Goal: Information Seeking & Learning: Learn about a topic

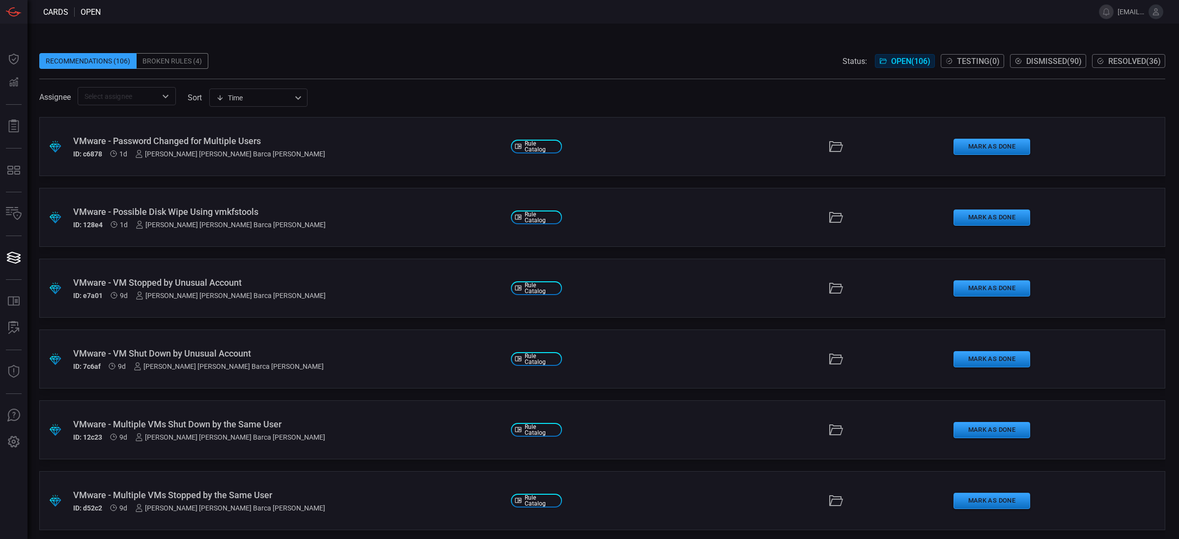
click at [192, 139] on div "VMware - Password Changed for Multiple Users" at bounding box center [288, 141] width 430 height 10
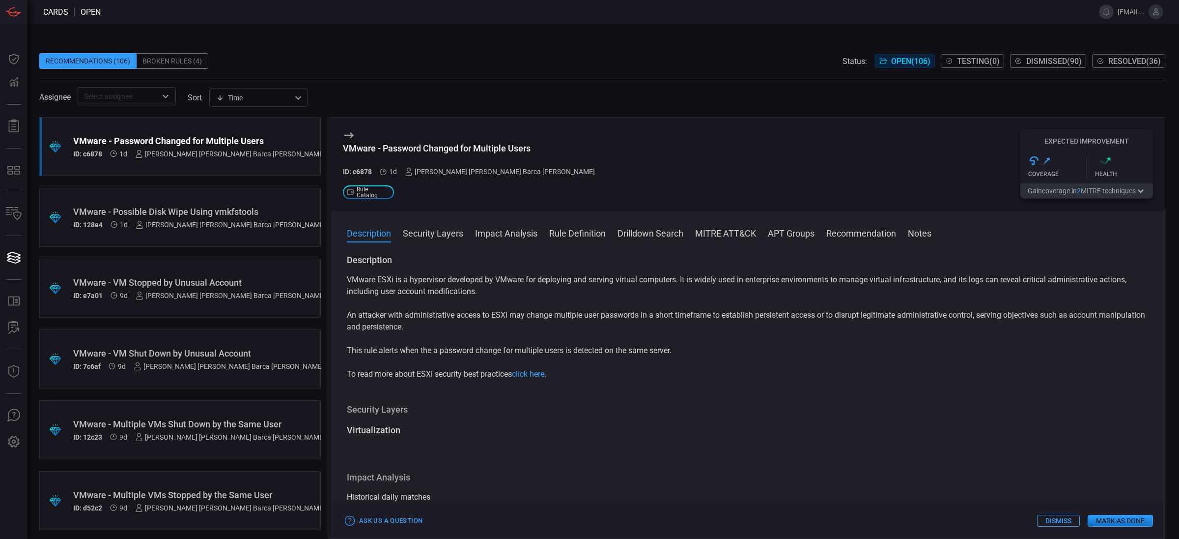
click at [391, 82] on span at bounding box center [602, 83] width 1126 height 8
click at [348, 135] on icon at bounding box center [349, 135] width 12 height 12
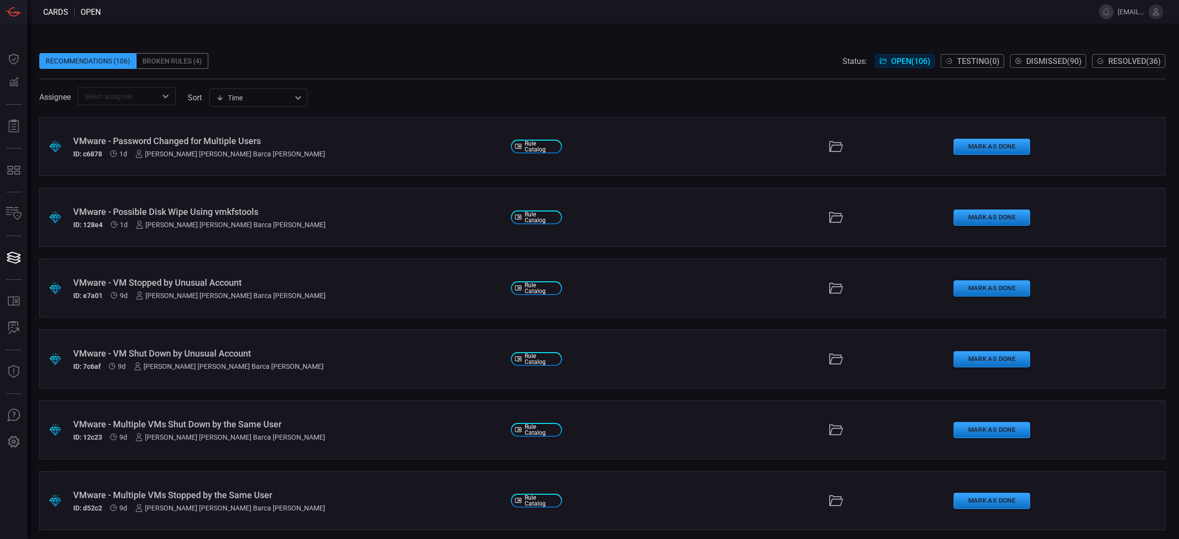
click at [828, 147] on icon at bounding box center [836, 147] width 16 height 16
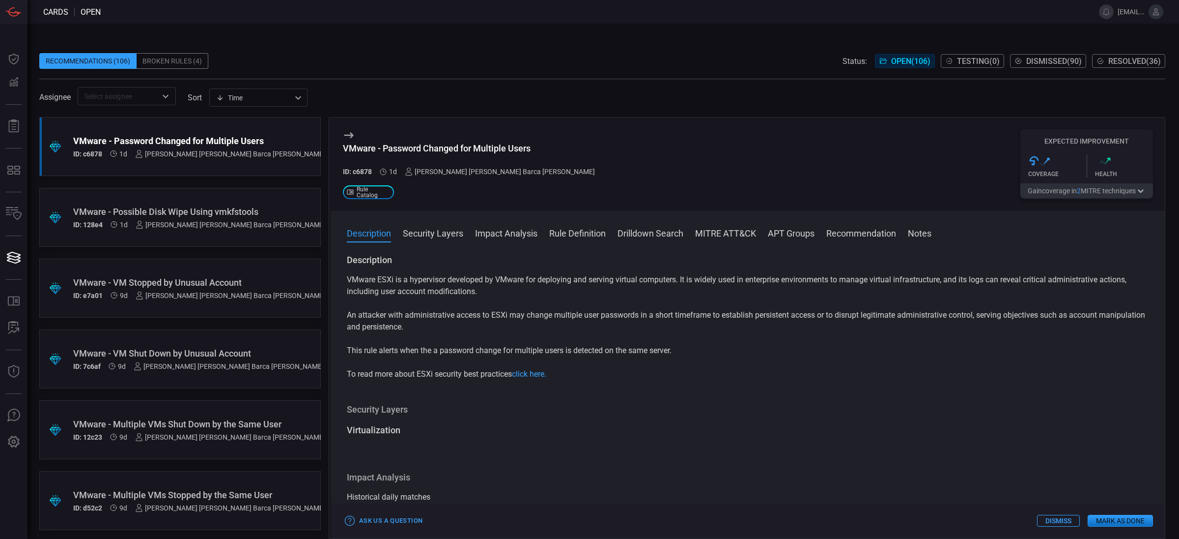
drag, startPoint x: 214, startPoint y: 152, endPoint x: 470, endPoint y: 43, distance: 278.1
click at [470, 43] on span at bounding box center [602, 45] width 1126 height 15
click at [425, 34] on div "Recommendations (106) Broken Rules (4) Status: Open ( 106 ) Testing ( 0 ) Dismi…" at bounding box center [604, 281] width 1152 height 515
click at [115, 138] on div "VMware - Password Changed for Multiple Users" at bounding box center [199, 141] width 252 height 10
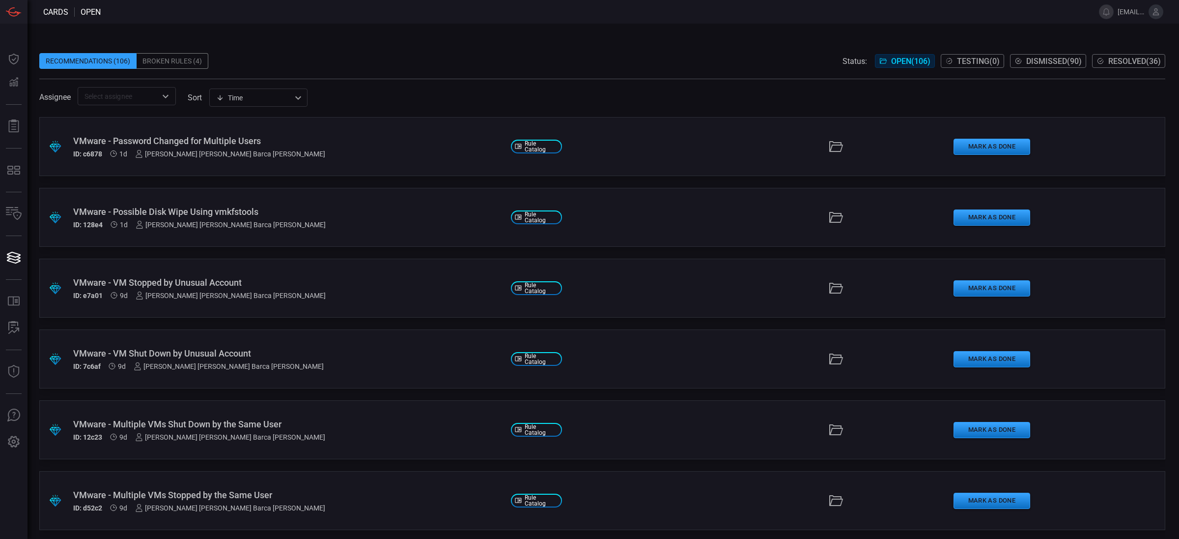
click at [150, 138] on div "VMware - Password Changed for Multiple Users" at bounding box center [288, 141] width 430 height 10
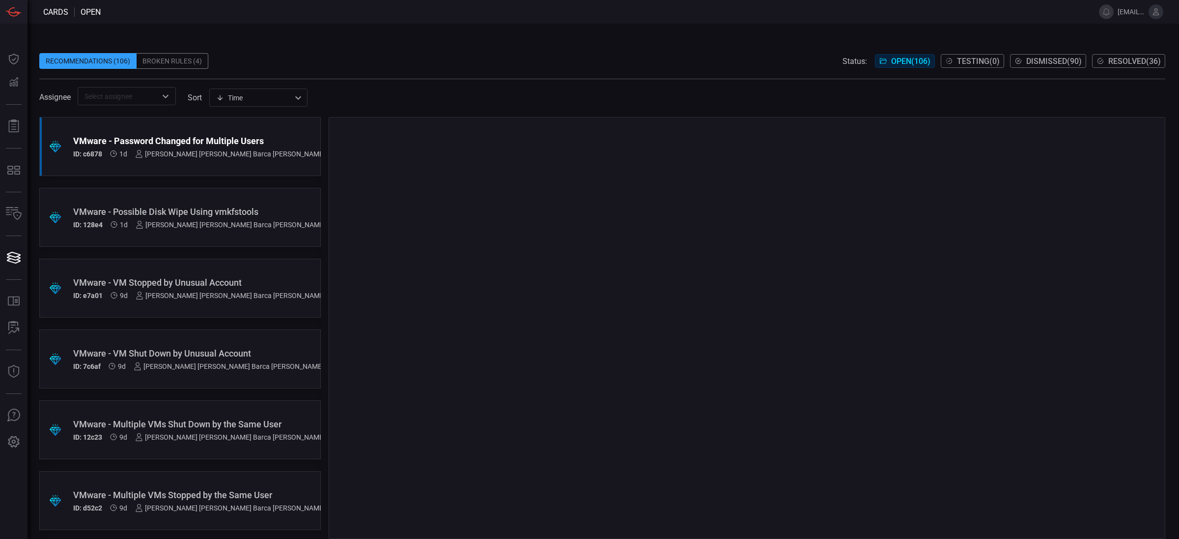
click at [150, 138] on div "VMware - Password Changed for Multiple Users" at bounding box center [199, 141] width 252 height 10
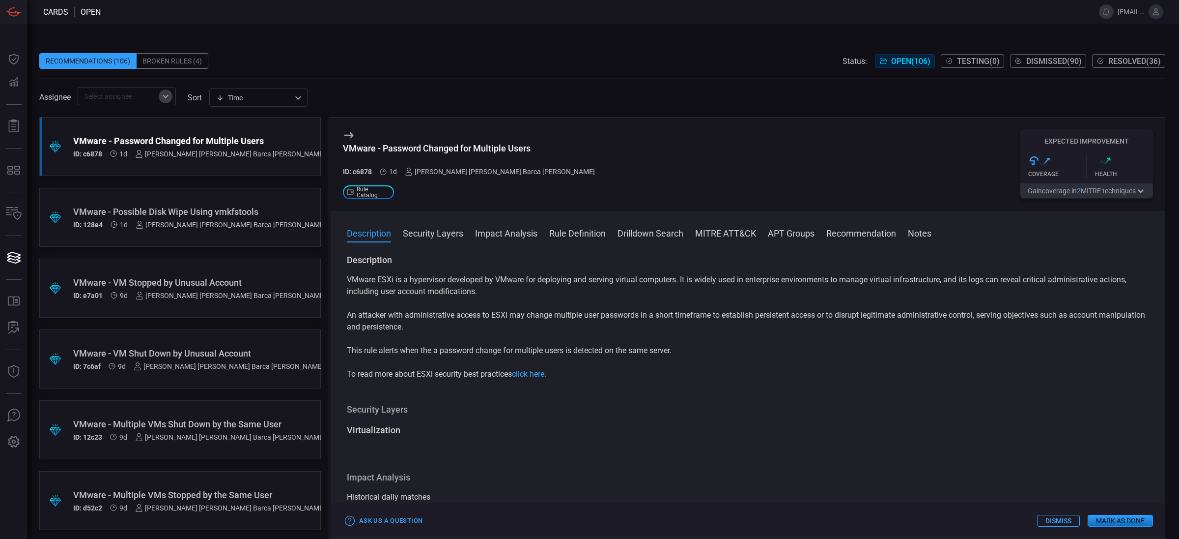
click at [170, 94] on icon "Open" at bounding box center [166, 96] width 12 height 12
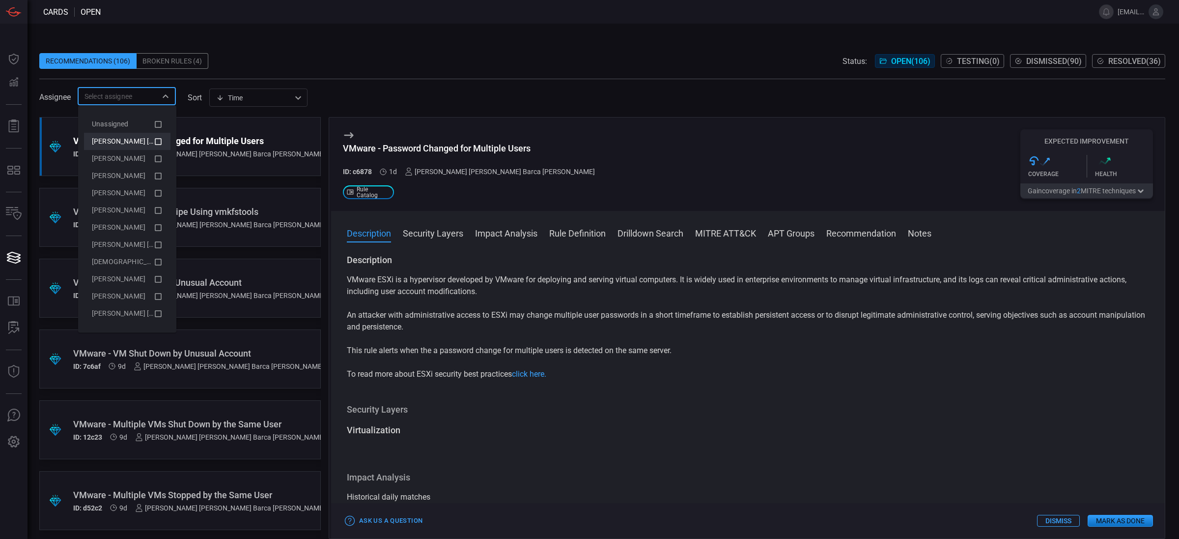
click at [154, 139] on icon at bounding box center [158, 141] width 9 height 12
click at [391, 54] on div "Recommendations (106) Broken Rules (4) Status: Open ( 106 ) Testing ( 0 ) Dismi…" at bounding box center [602, 61] width 1126 height 16
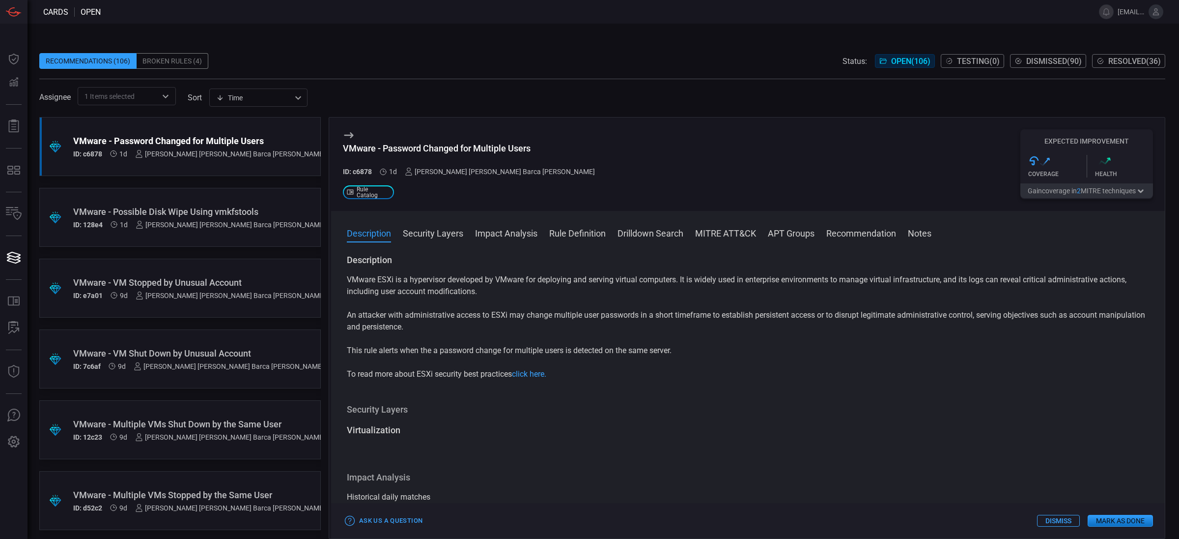
click at [216, 145] on div "VMware - Password Changed for Multiple Users" at bounding box center [199, 141] width 252 height 10
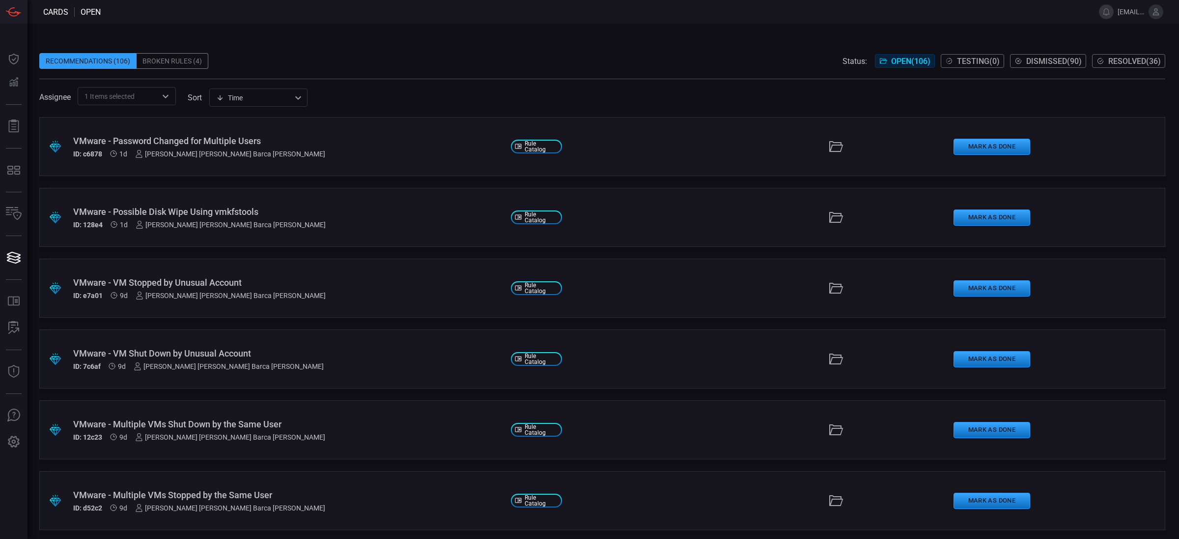
click at [216, 145] on div "VMware - Password Changed for Multiple Users" at bounding box center [288, 141] width 430 height 10
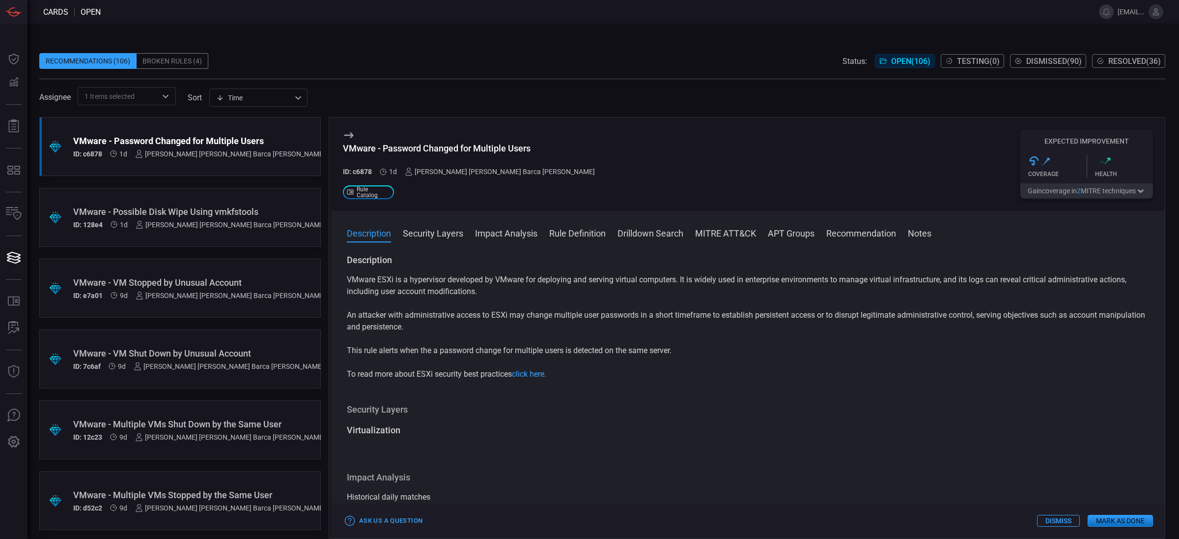
click at [455, 171] on div "[PERSON_NAME] [PERSON_NAME] Barca [PERSON_NAME]" at bounding box center [500, 172] width 190 height 8
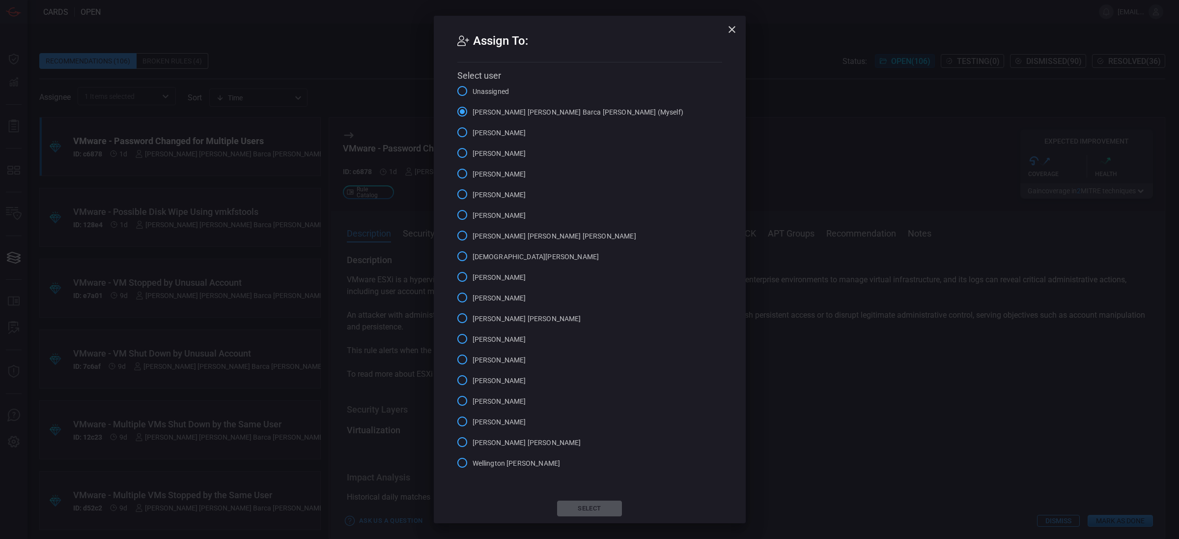
click at [455, 171] on input "[PERSON_NAME]" at bounding box center [462, 173] width 21 height 21
click at [869, 192] on div "Assign To: Select user Unassigned [PERSON_NAME] [PERSON_NAME] Barca [PERSON_NAM…" at bounding box center [589, 269] width 1179 height 539
click at [729, 28] on icon "button" at bounding box center [732, 29] width 7 height 7
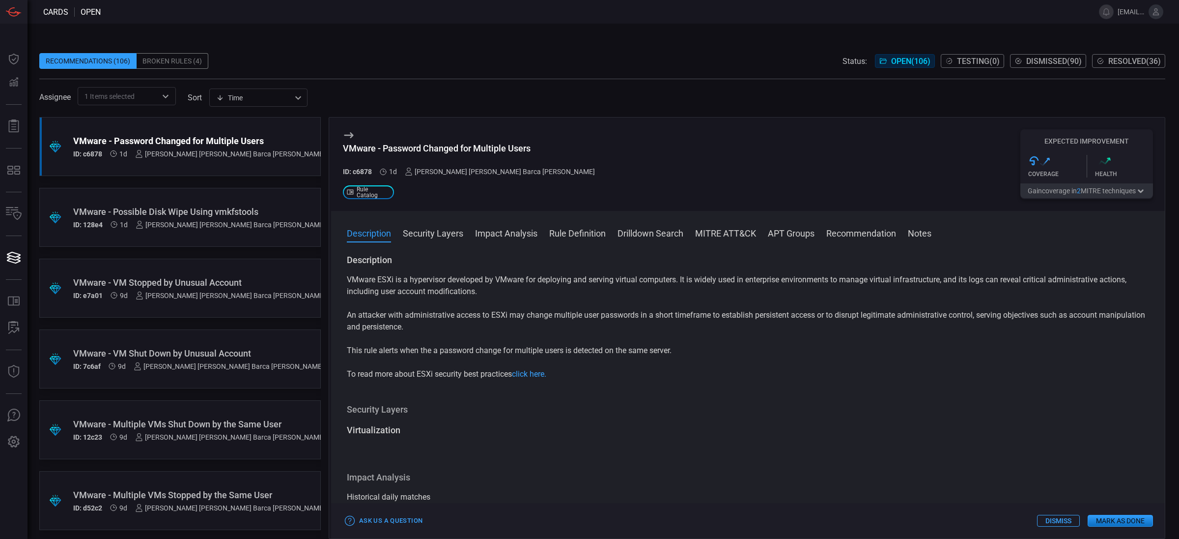
click at [467, 175] on div "[PERSON_NAME] [PERSON_NAME] Barca [PERSON_NAME]" at bounding box center [500, 172] width 190 height 8
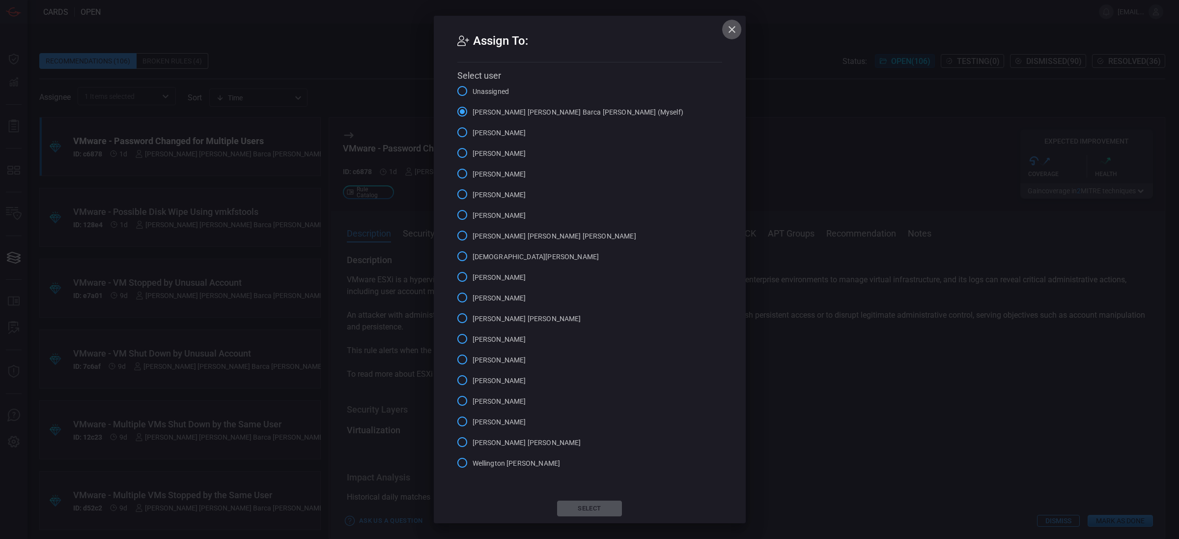
click at [726, 24] on icon "button" at bounding box center [732, 30] width 12 height 12
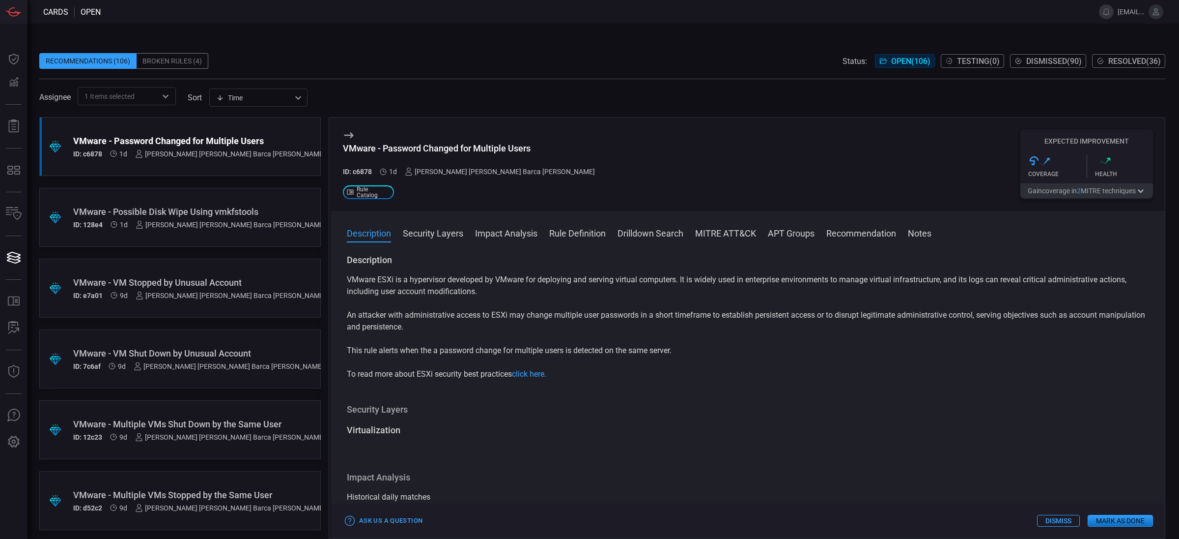
click at [710, 76] on span at bounding box center [602, 74] width 1126 height 10
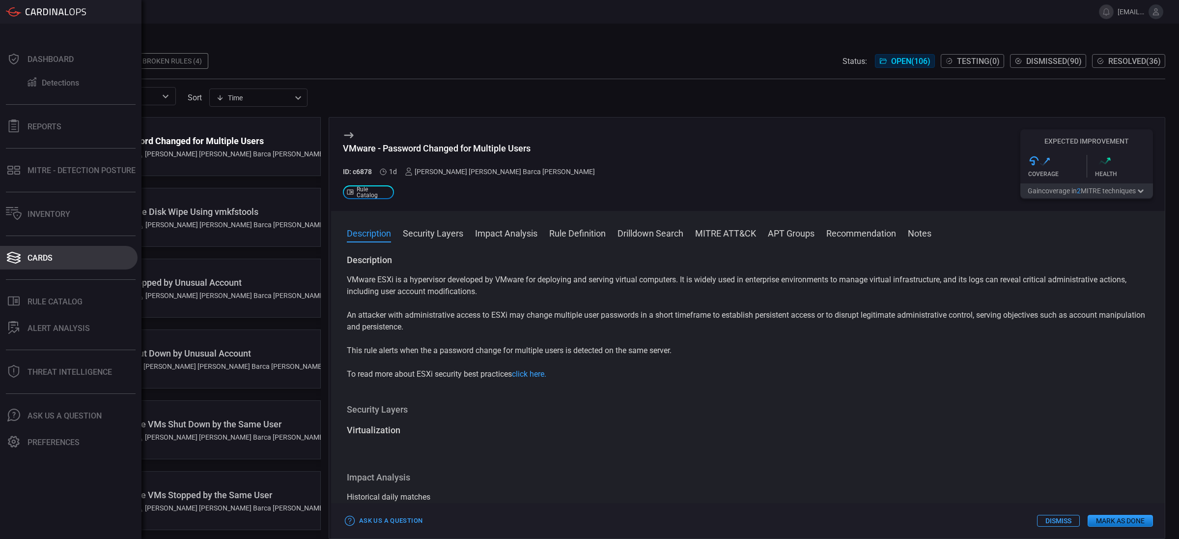
click at [40, 261] on div "Cards" at bounding box center [40, 257] width 25 height 9
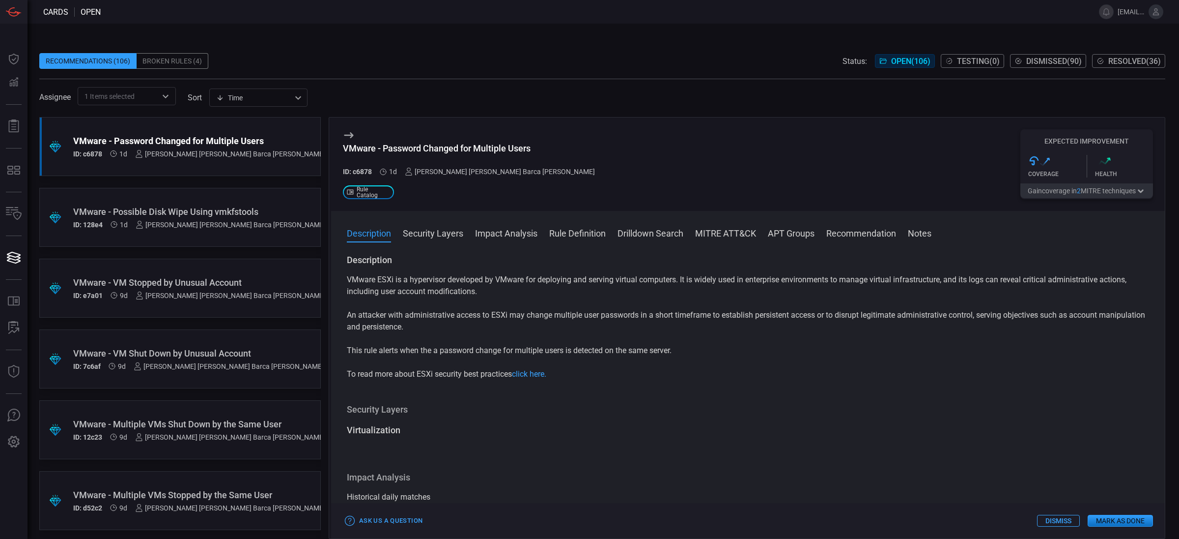
click at [349, 134] on icon at bounding box center [349, 135] width 12 height 12
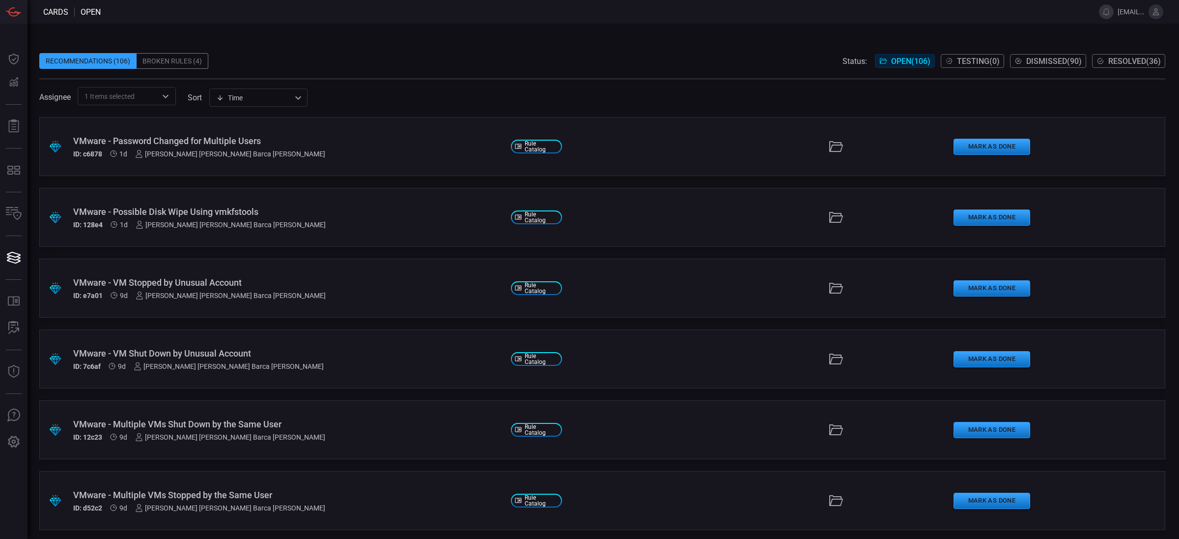
click at [229, 146] on div "VMware - Password Changed for Multiple Users ID: c6878 1d [PERSON_NAME] [PERSON…" at bounding box center [288, 147] width 430 height 22
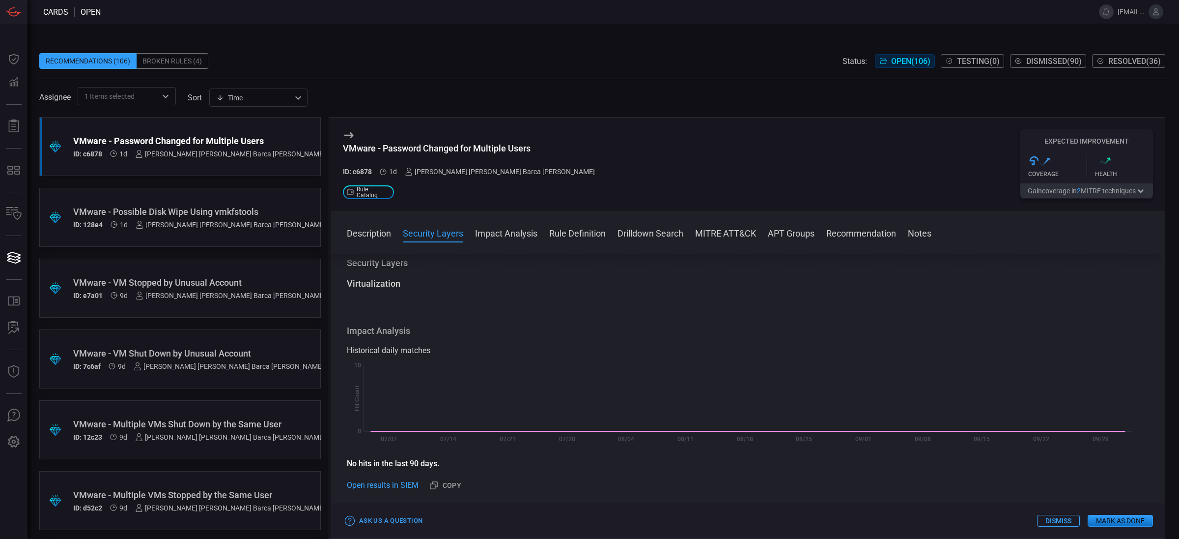
scroll to position [147, 0]
click at [460, 71] on span at bounding box center [602, 74] width 1126 height 10
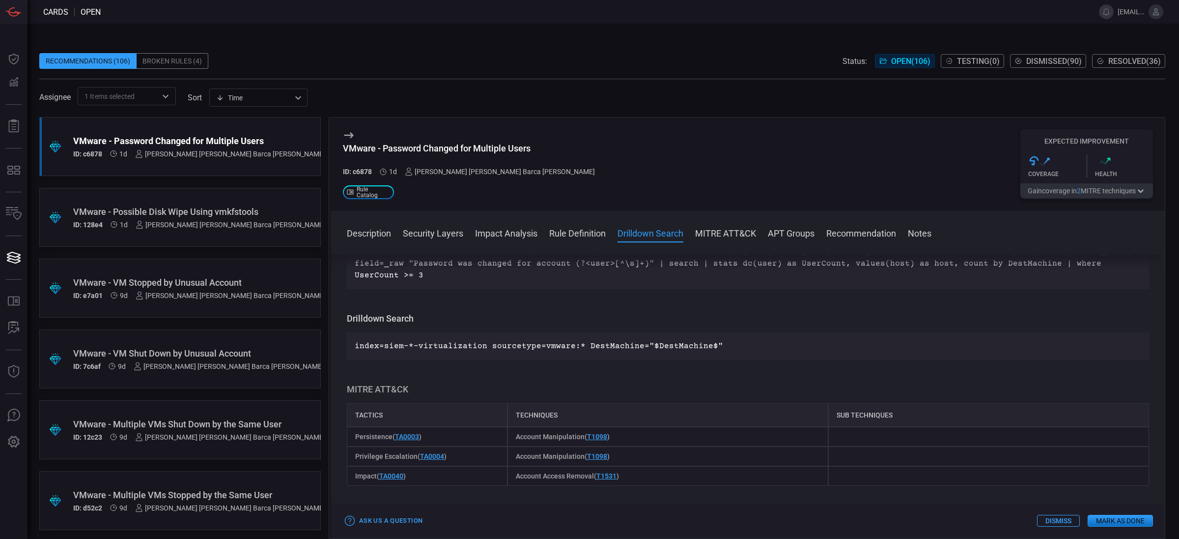
scroll to position [442, 0]
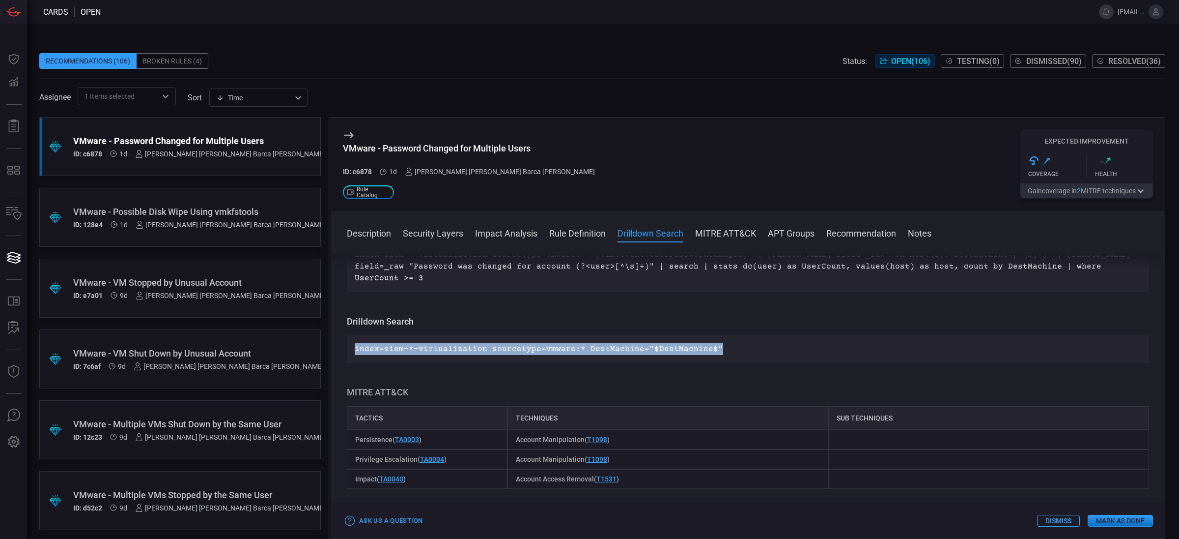
drag, startPoint x: 485, startPoint y: 337, endPoint x: 749, endPoint y: 339, distance: 263.9
click at [749, 343] on p "index=siem-*-virtualization sourcetype=vmware:* DestMachine="$DestMachine$"" at bounding box center [748, 349] width 787 height 12
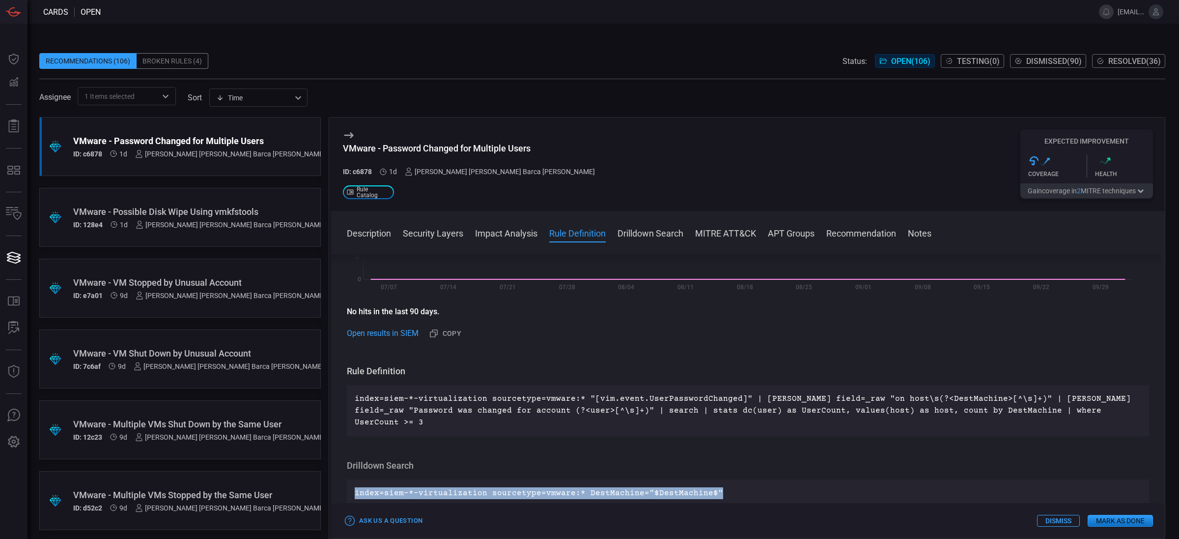
scroll to position [295, 0]
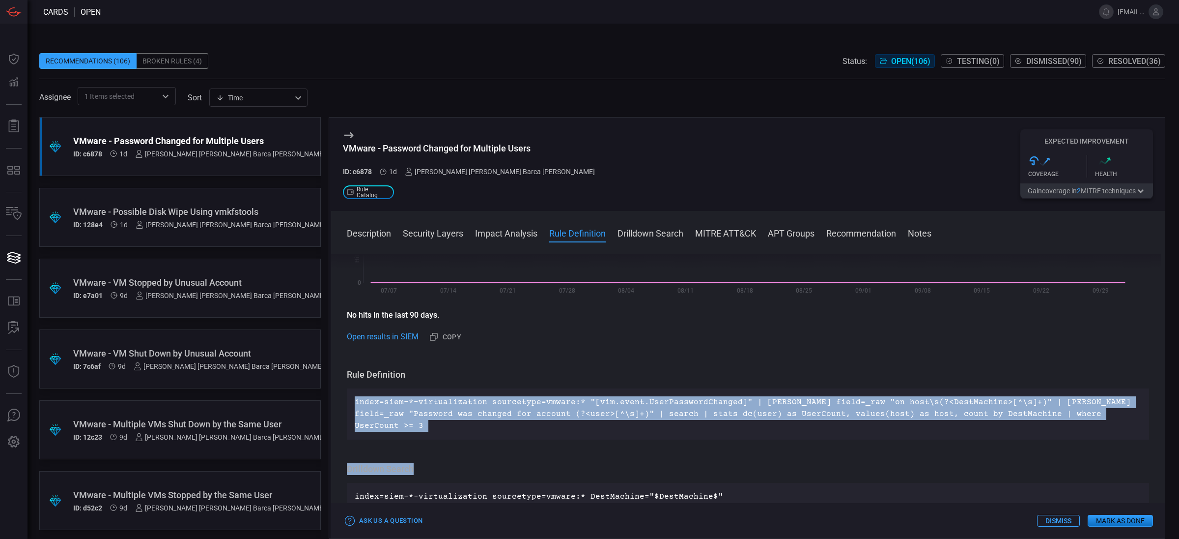
drag, startPoint x: 354, startPoint y: 398, endPoint x: 954, endPoint y: 428, distance: 600.2
click at [954, 428] on div "Description VMware ESXi is a hypervisor developed by VMware for deploying and s…" at bounding box center [748, 394] width 834 height 281
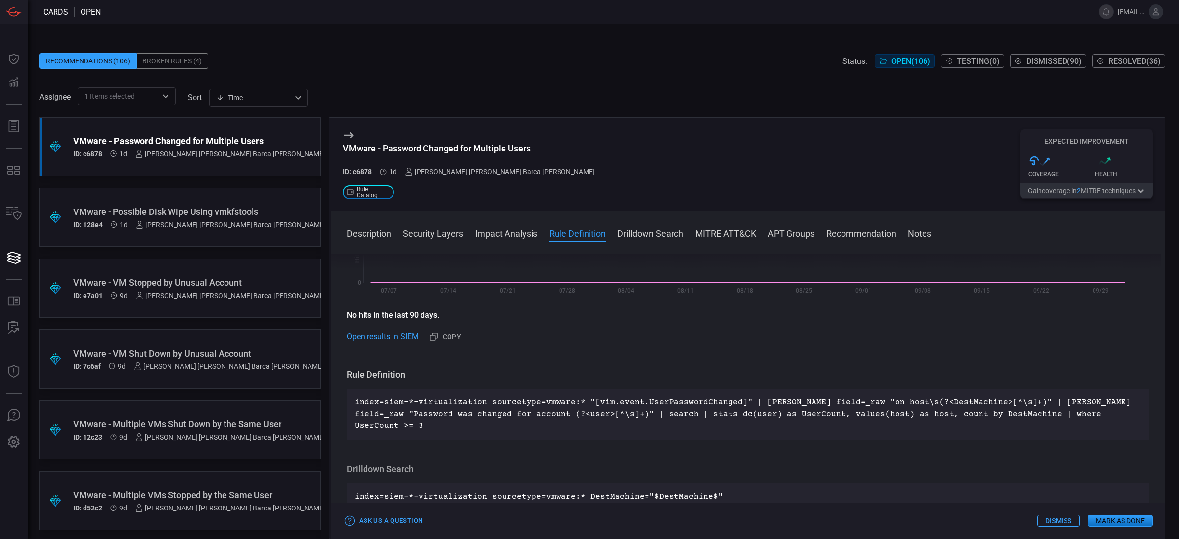
click at [348, 133] on icon at bounding box center [349, 135] width 12 height 12
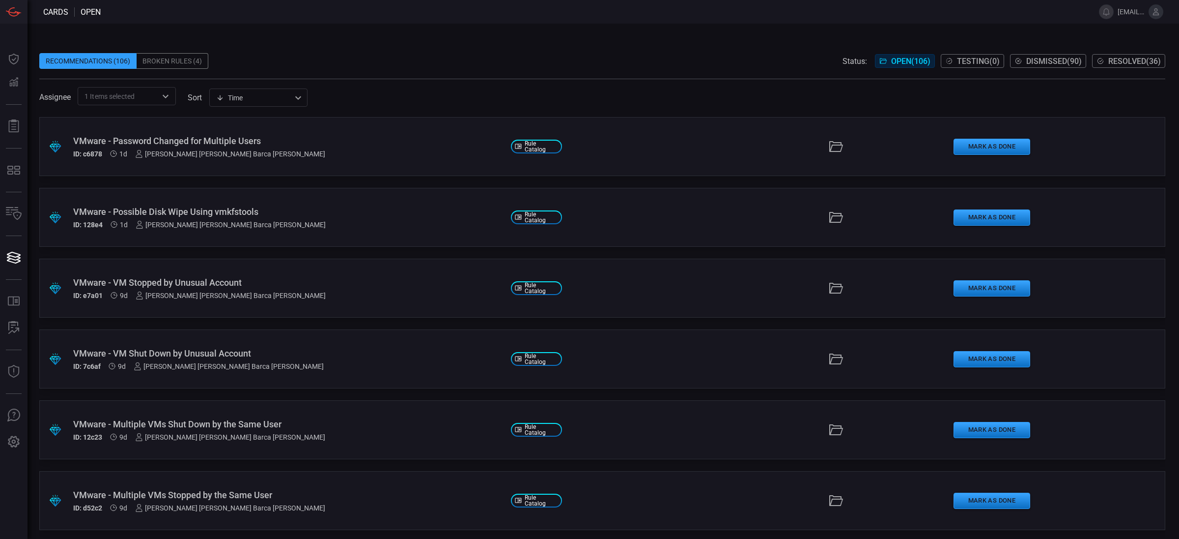
click at [456, 83] on span at bounding box center [602, 83] width 1126 height 8
click at [449, 28] on div "Recommendations (106) Broken Rules (4) Status: Open ( 106 ) Testing ( 0 ) Dismi…" at bounding box center [604, 281] width 1152 height 515
click at [252, 150] on div "[PERSON_NAME] [PERSON_NAME] Barca [PERSON_NAME]" at bounding box center [230, 154] width 190 height 8
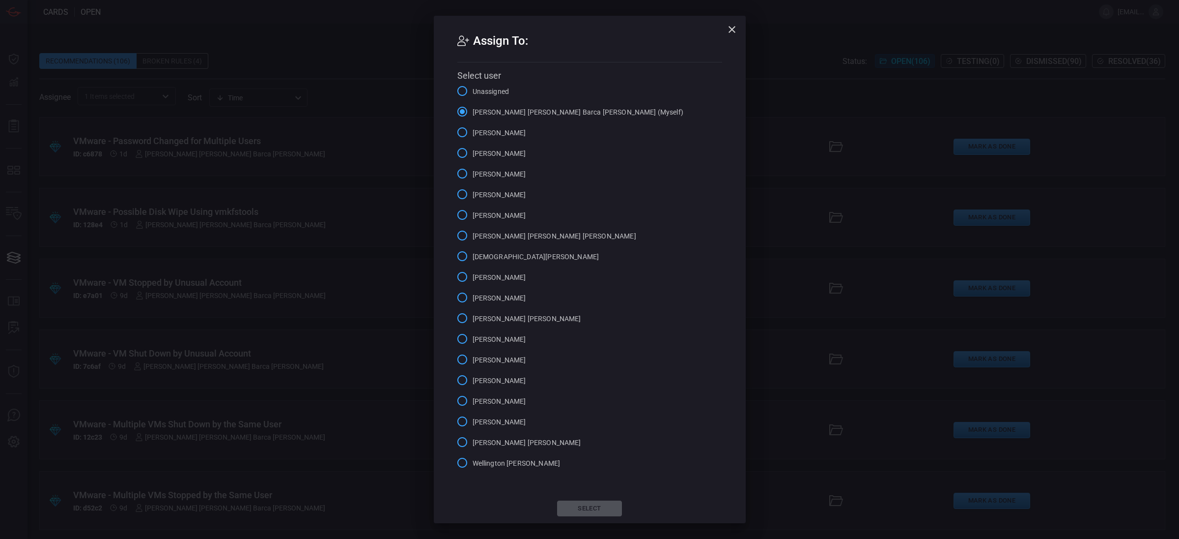
click at [325, 62] on div "Assign To: Select user Unassigned [PERSON_NAME] [PERSON_NAME] Barca [PERSON_NAM…" at bounding box center [589, 269] width 1179 height 539
click at [726, 31] on icon "button" at bounding box center [732, 30] width 12 height 12
